Goal: Task Accomplishment & Management: Manage account settings

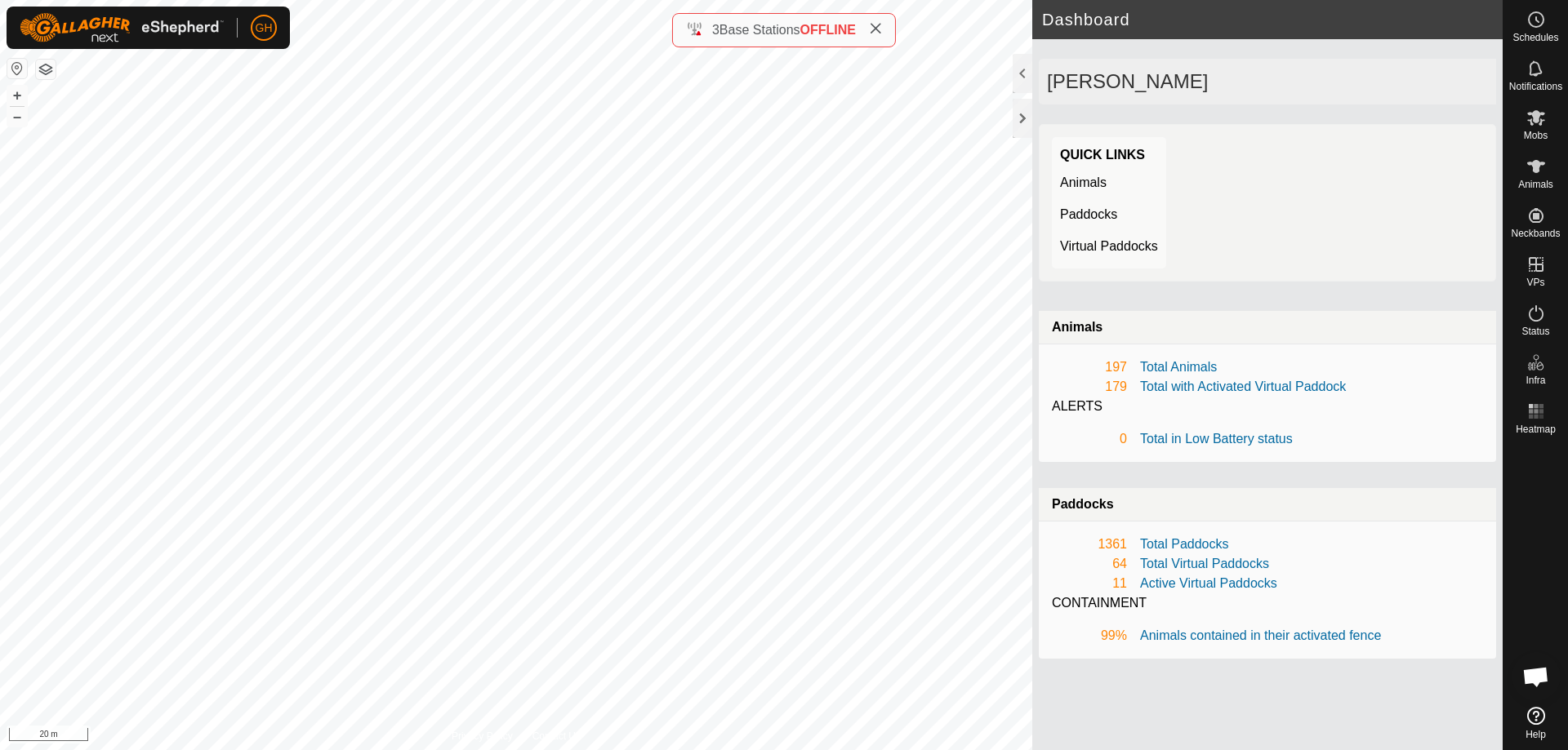
scroll to position [3419, 0]
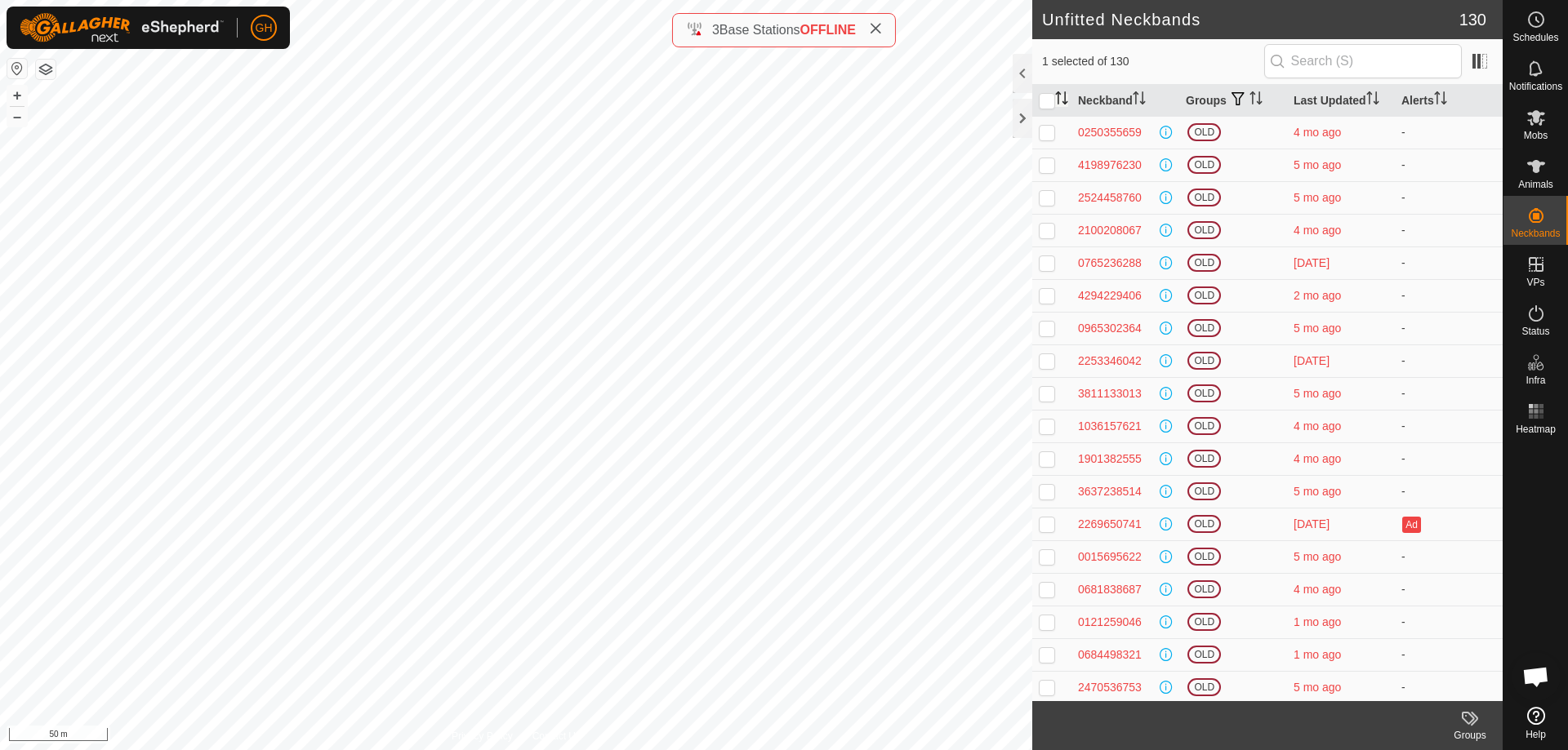
click at [1062, 98] on icon "Activate to sort" at bounding box center [1061, 98] width 13 height 13
click at [1370, 97] on icon "Activate to sort" at bounding box center [1373, 98] width 13 height 13
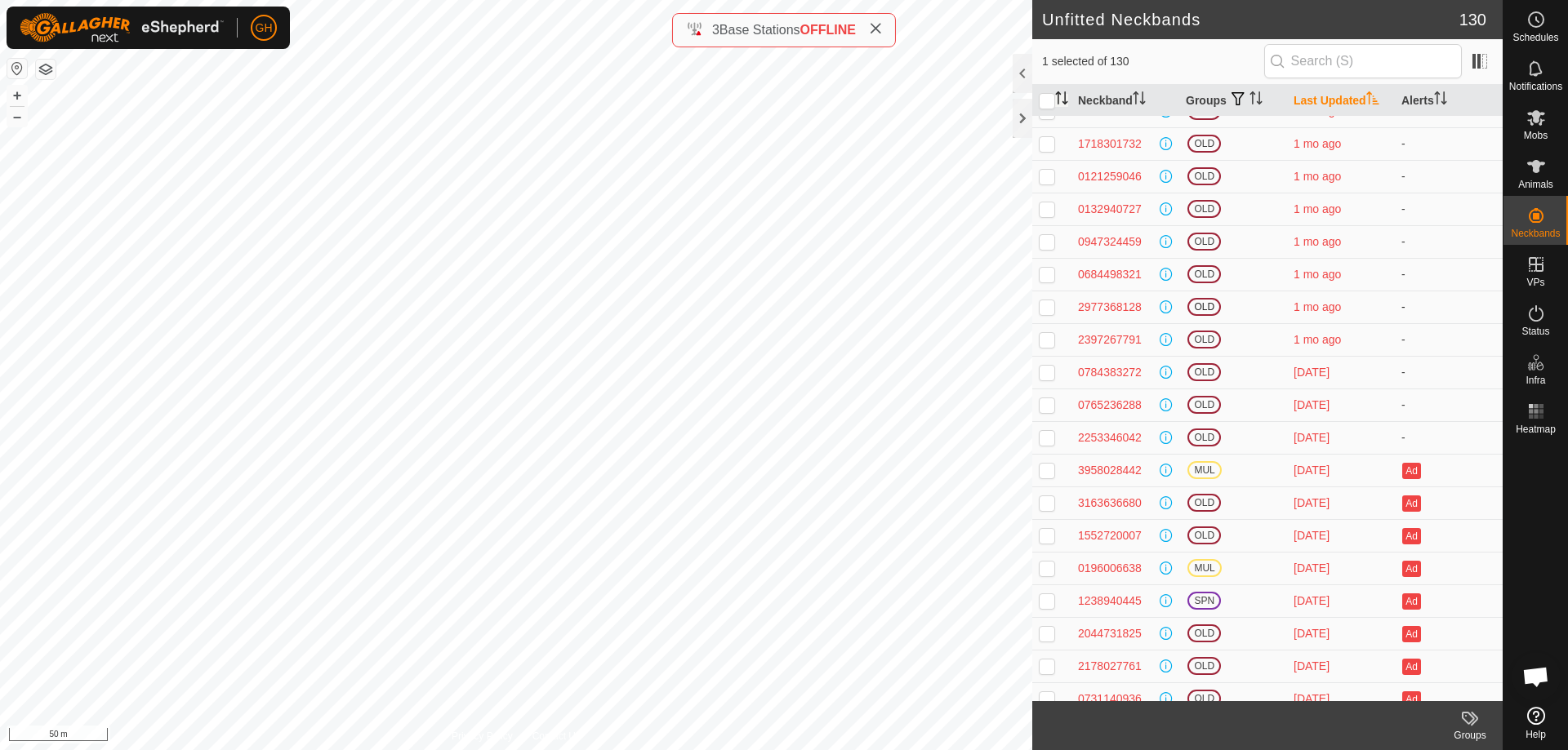
scroll to position [2939, 0]
click at [1044, 393] on p-checkbox at bounding box center [1047, 393] width 16 height 13
click at [1044, 392] on p-checkbox at bounding box center [1047, 393] width 16 height 13
click at [1047, 394] on p-checkbox at bounding box center [1047, 393] width 16 height 13
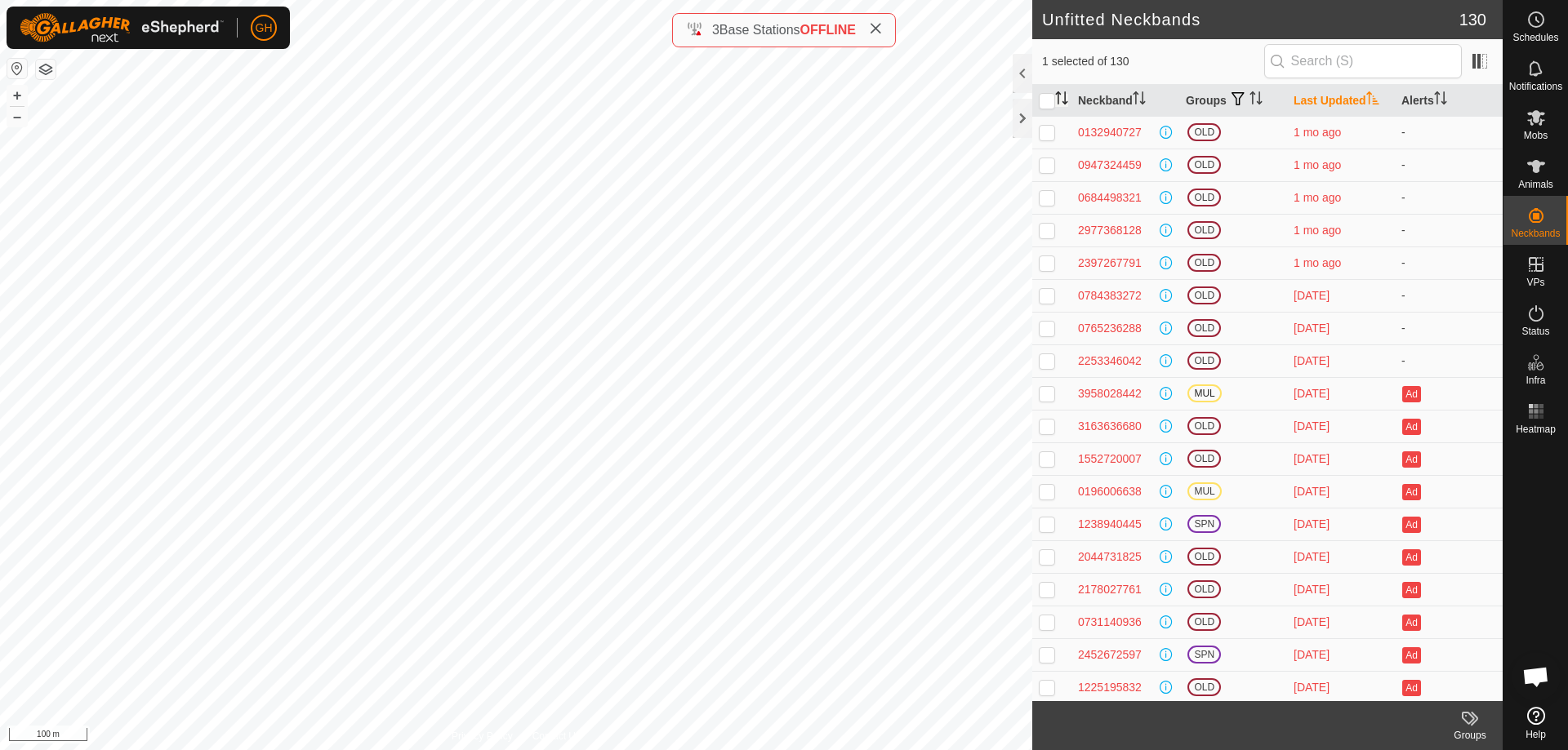
click at [1047, 393] on p-checkbox at bounding box center [1047, 393] width 16 height 13
checkbox input "false"
click at [1051, 426] on p-checkbox at bounding box center [1047, 426] width 16 height 13
click at [1051, 426] on p-checkbox at bounding box center [1047, 426] width 16 height 13
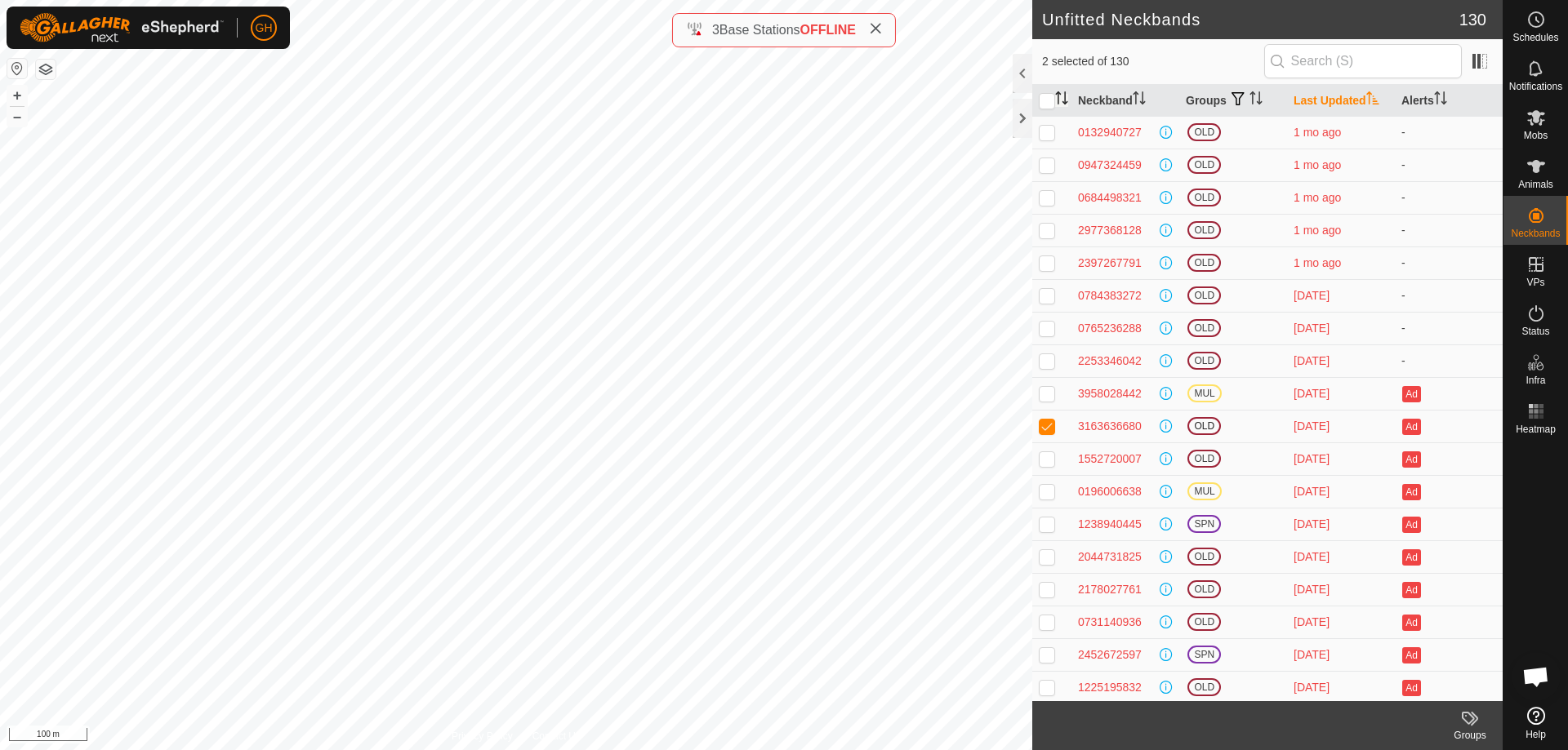
checkbox input "false"
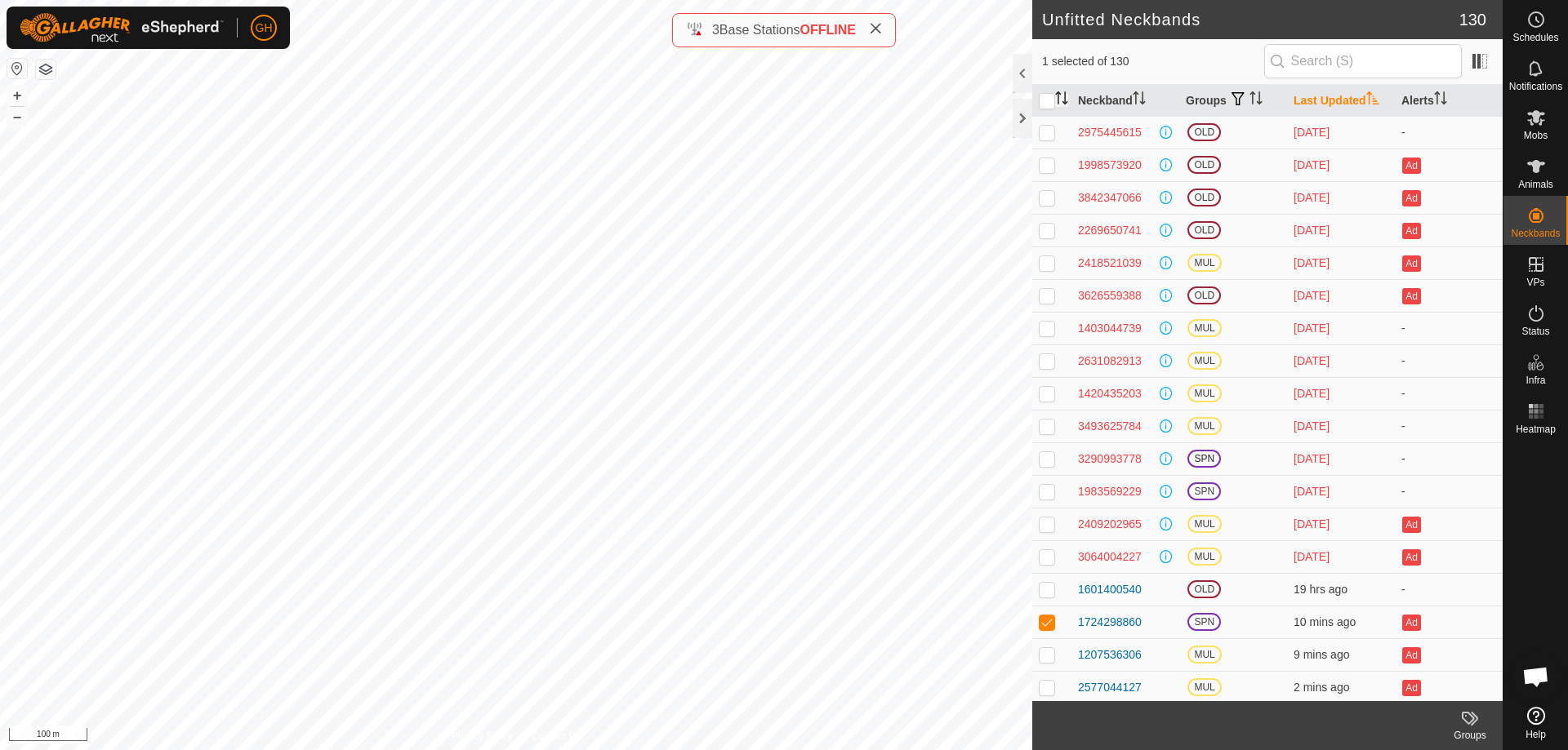
scroll to position [3661, 0]
click at [1048, 621] on p-checkbox at bounding box center [1047, 619] width 16 height 13
checkbox input "false"
click at [882, 25] on icon at bounding box center [875, 28] width 13 height 13
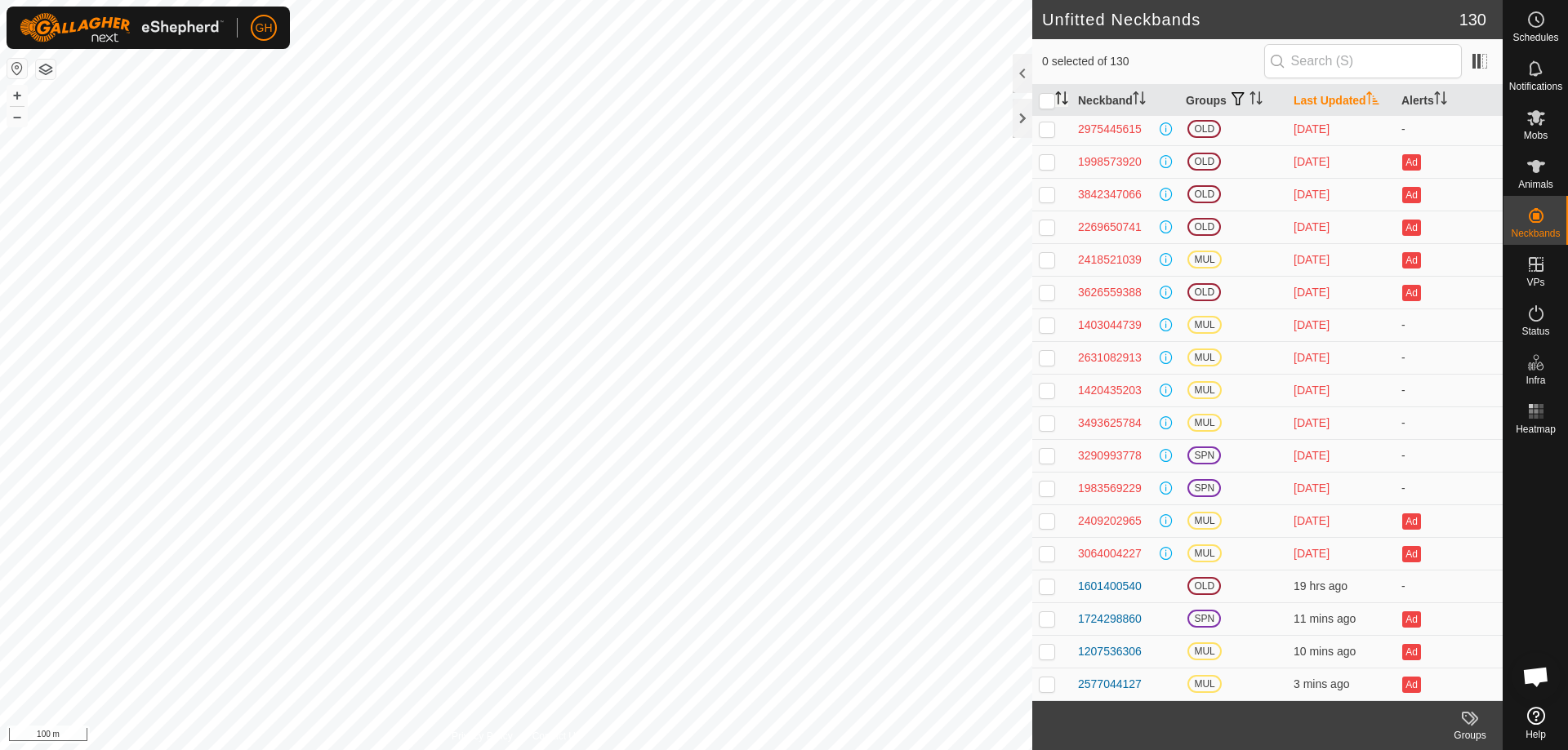
click at [1544, 530] on div at bounding box center [1535, 570] width 65 height 260
click at [1018, 112] on div at bounding box center [1022, 118] width 19 height 39
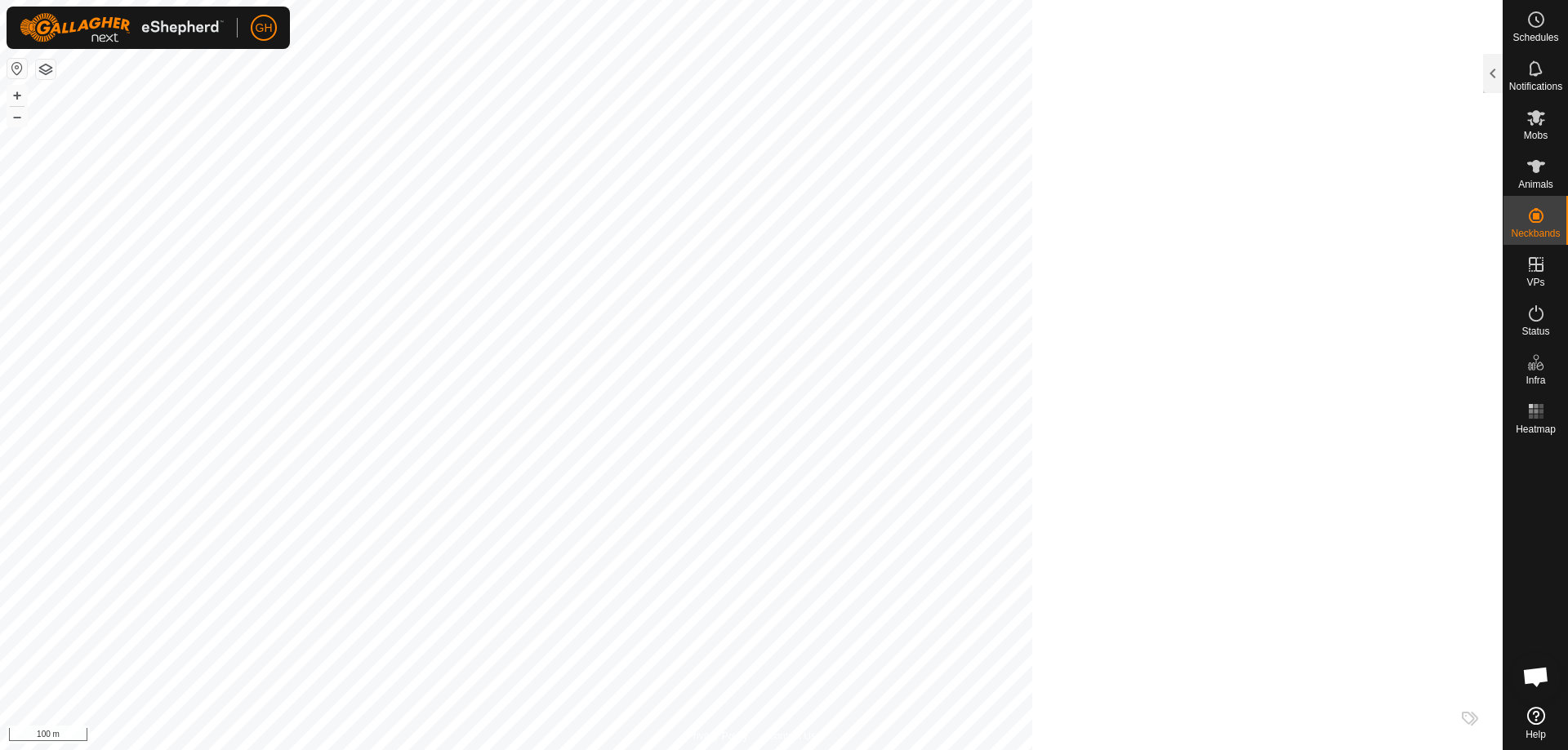
scroll to position [19263, 0]
click at [1493, 62] on div at bounding box center [1492, 73] width 19 height 39
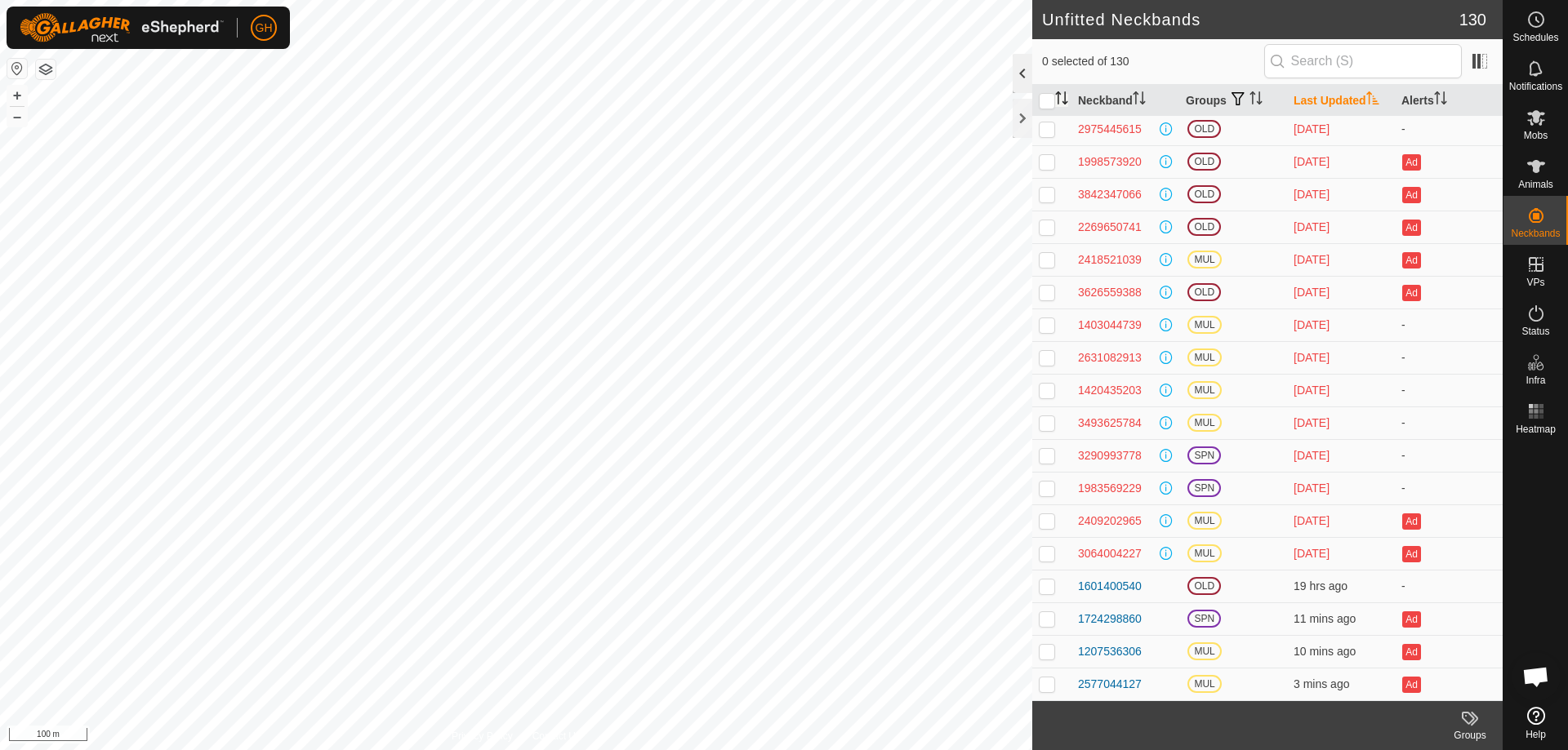
scroll to position [3661, 0]
click at [1028, 121] on div at bounding box center [1022, 118] width 19 height 39
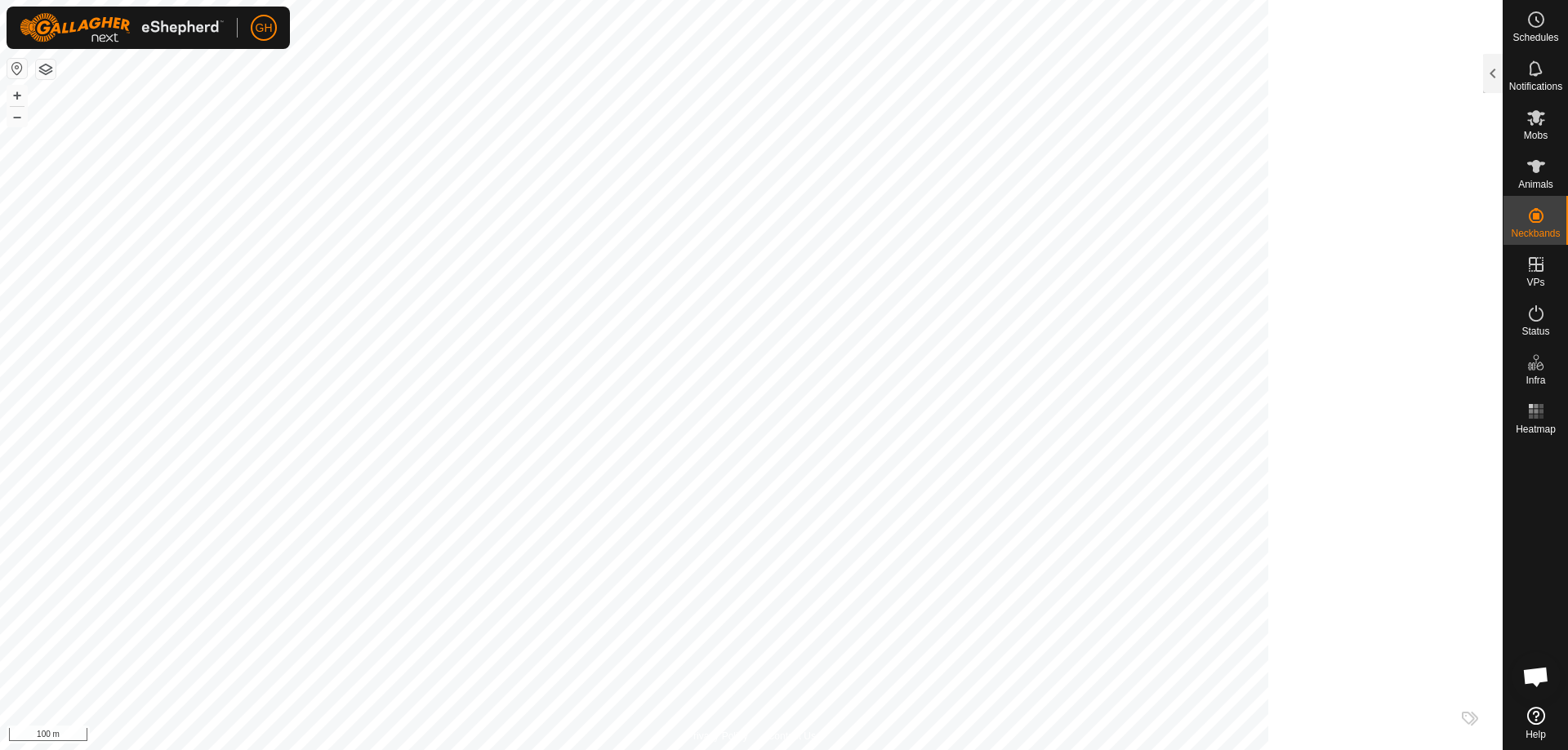
scroll to position [19263, 0]
